Goal: Task Accomplishment & Management: Use online tool/utility

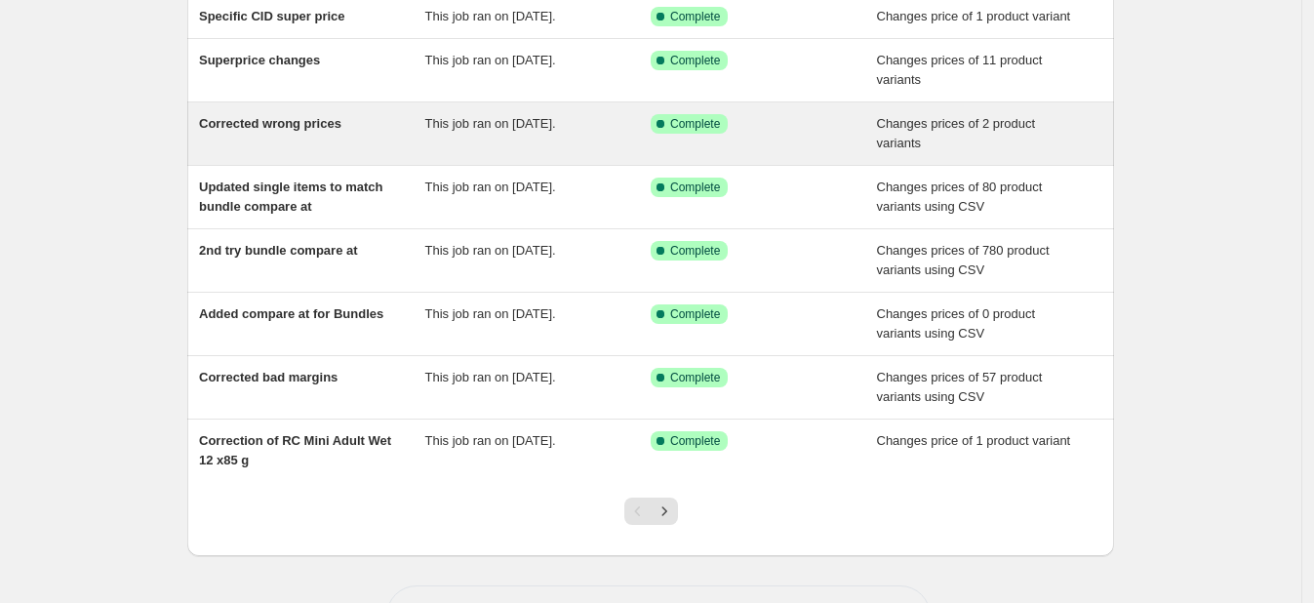
scroll to position [339, 0]
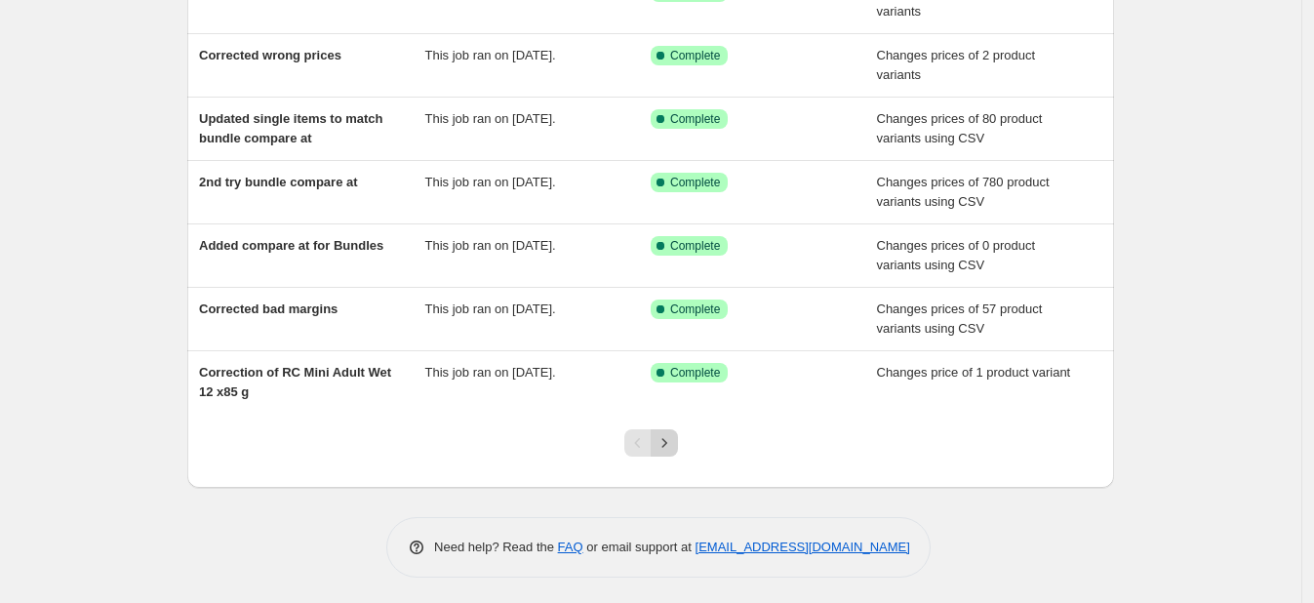
click at [674, 442] on icon "Next" at bounding box center [664, 443] width 20 height 20
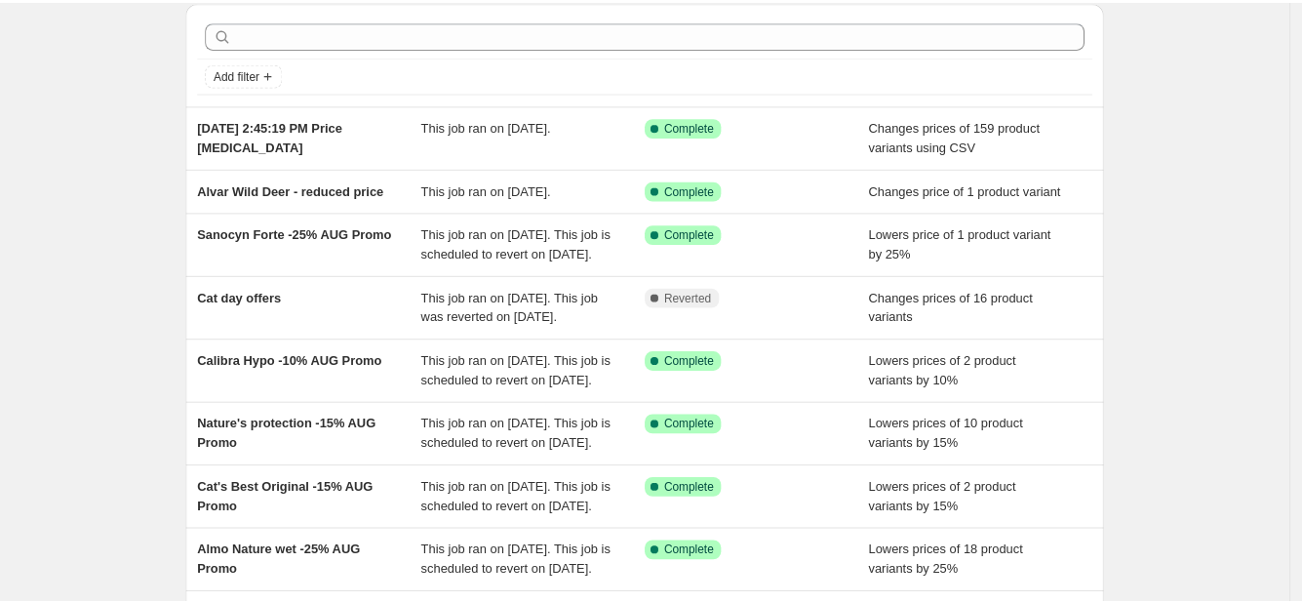
scroll to position [0, 0]
